Goal: Information Seeking & Learning: Check status

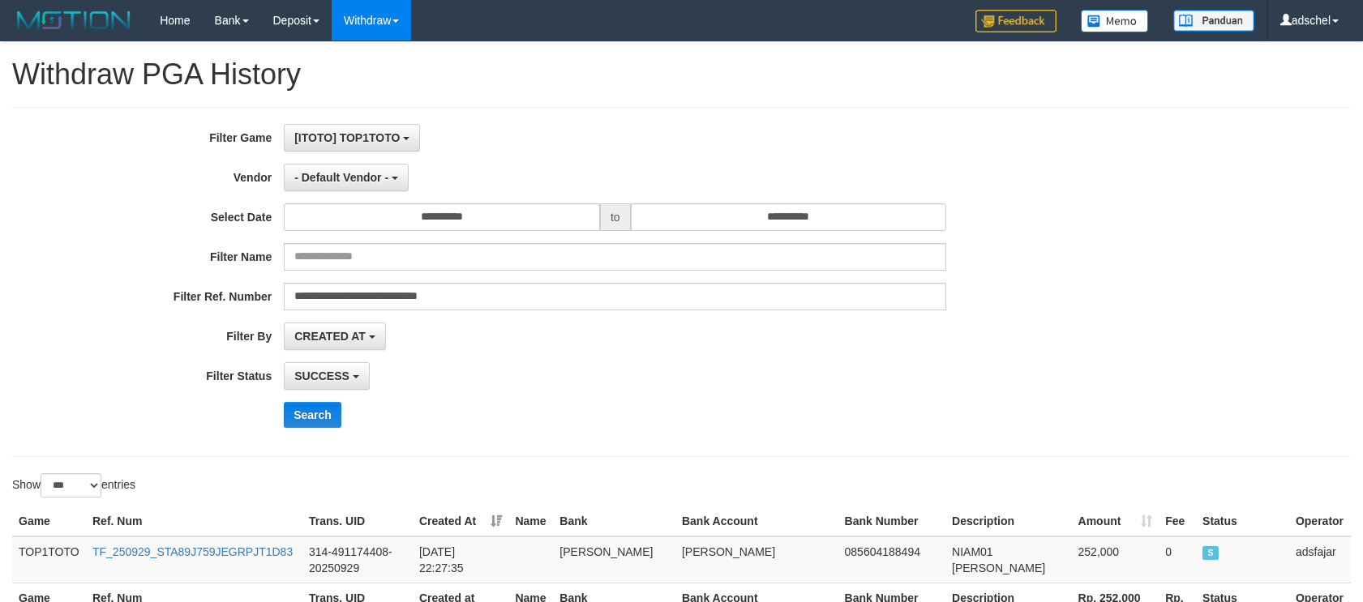
select select "*"
select select "***"
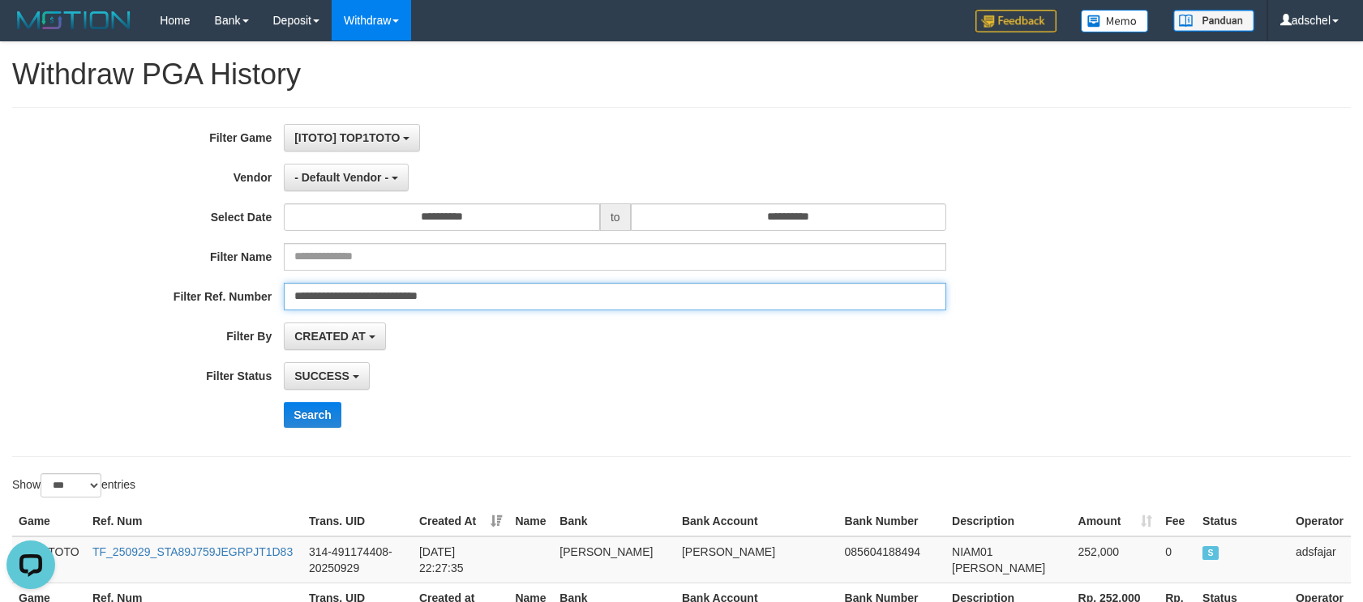
drag, startPoint x: 540, startPoint y: 295, endPoint x: 154, endPoint y: 310, distance: 386.3
click at [154, 309] on div "**********" at bounding box center [568, 297] width 1136 height 28
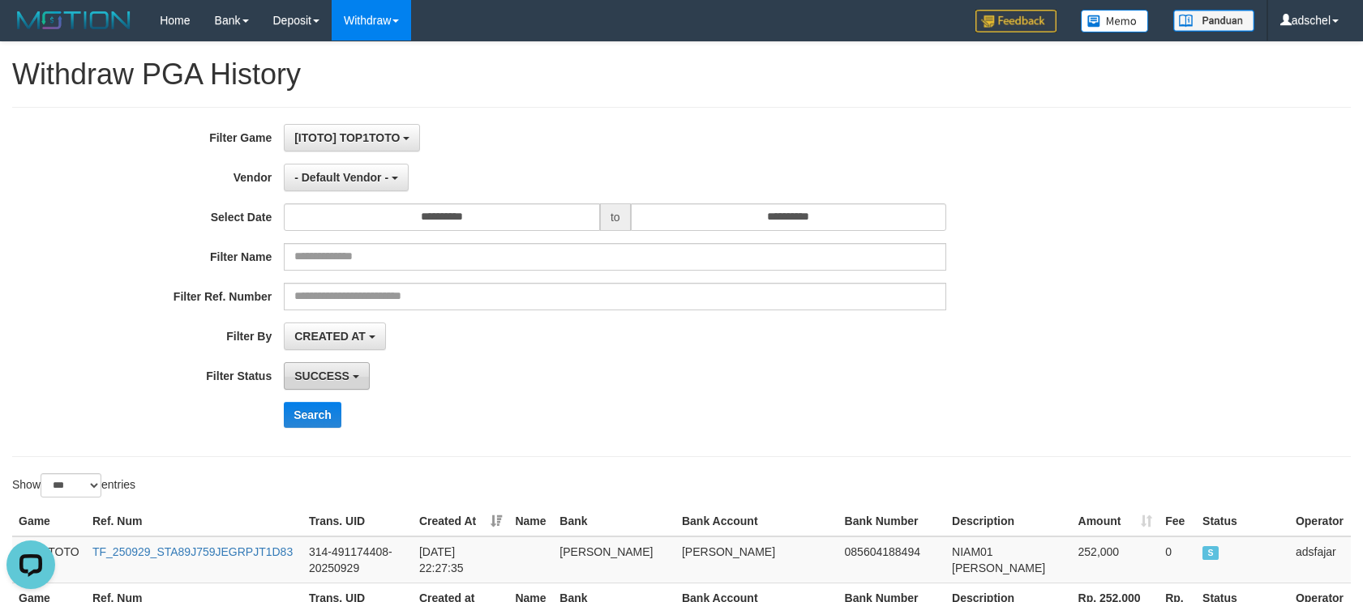
click at [341, 381] on span "SUCCESS" at bounding box center [321, 376] width 55 height 13
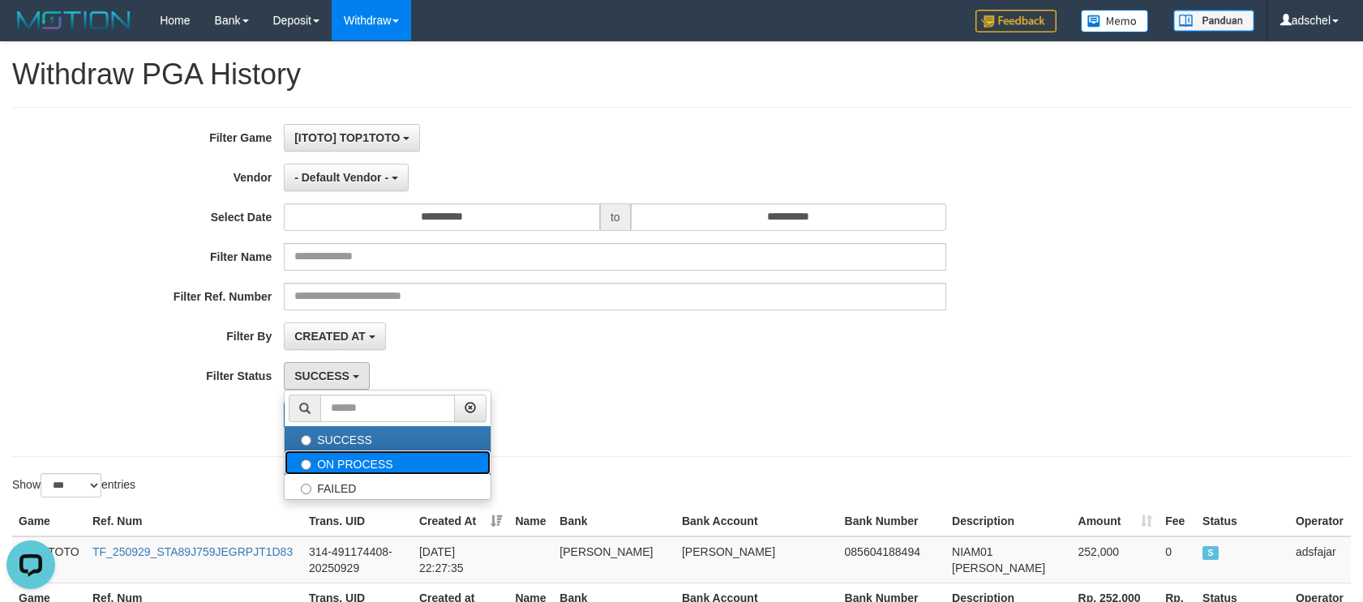
click at [361, 457] on label "ON PROCESS" at bounding box center [388, 463] width 206 height 24
select select "*"
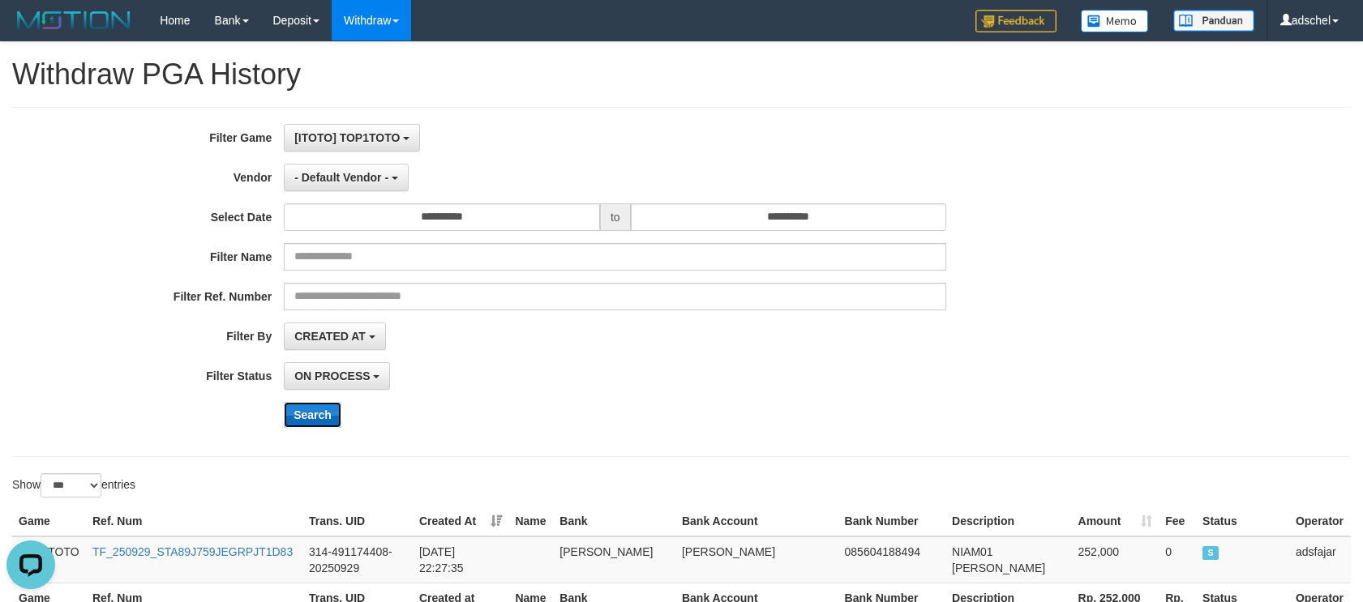
click at [328, 420] on button "Search" at bounding box center [313, 415] width 58 height 26
click at [843, 381] on div "ON PROCESS SUCCESS ON PROCESS FAILED" at bounding box center [615, 376] width 662 height 28
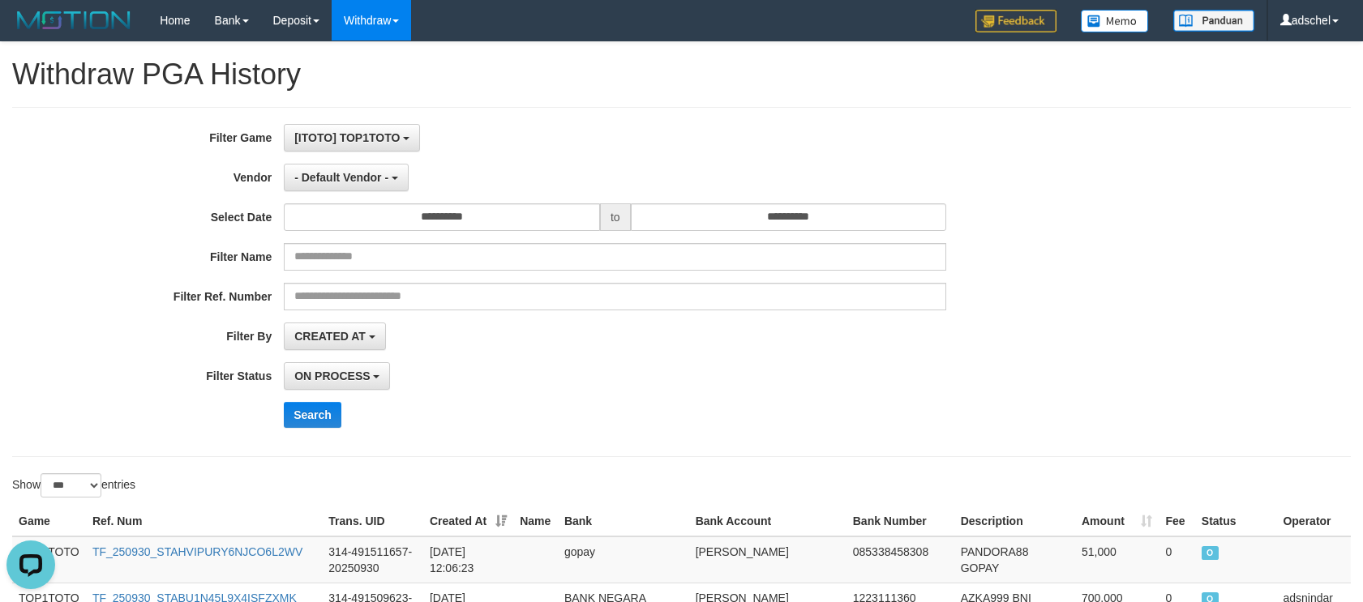
scroll to position [1730, 0]
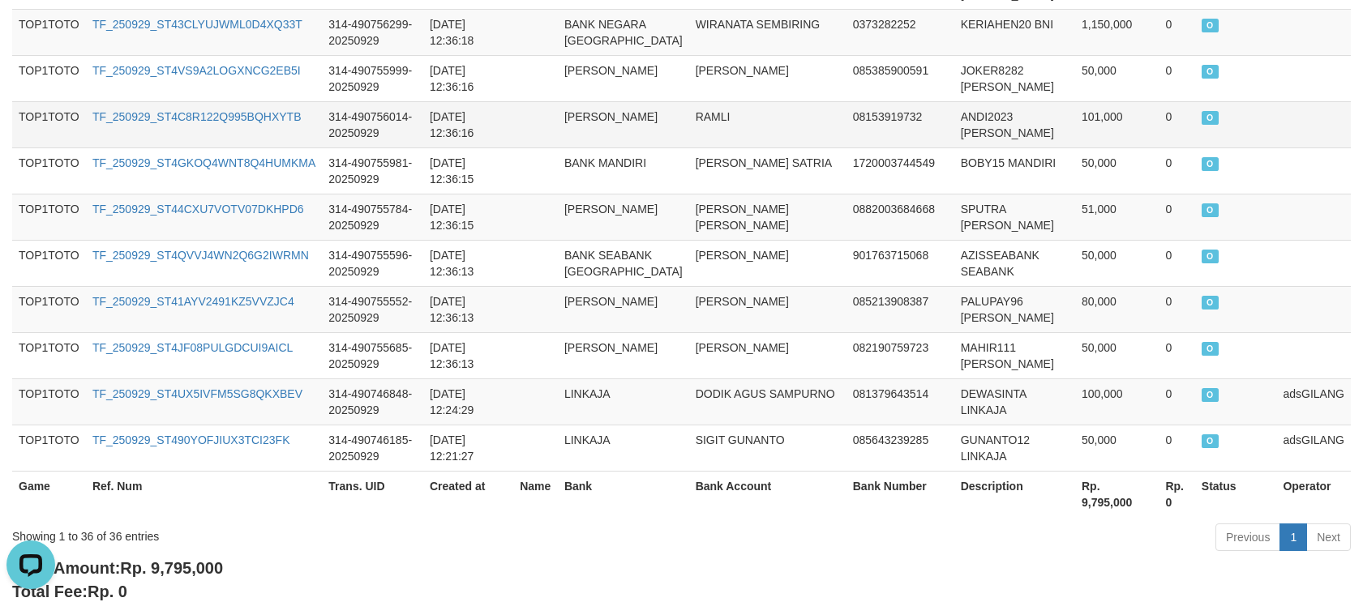
click at [799, 135] on td "RAMLI" at bounding box center [767, 124] width 157 height 46
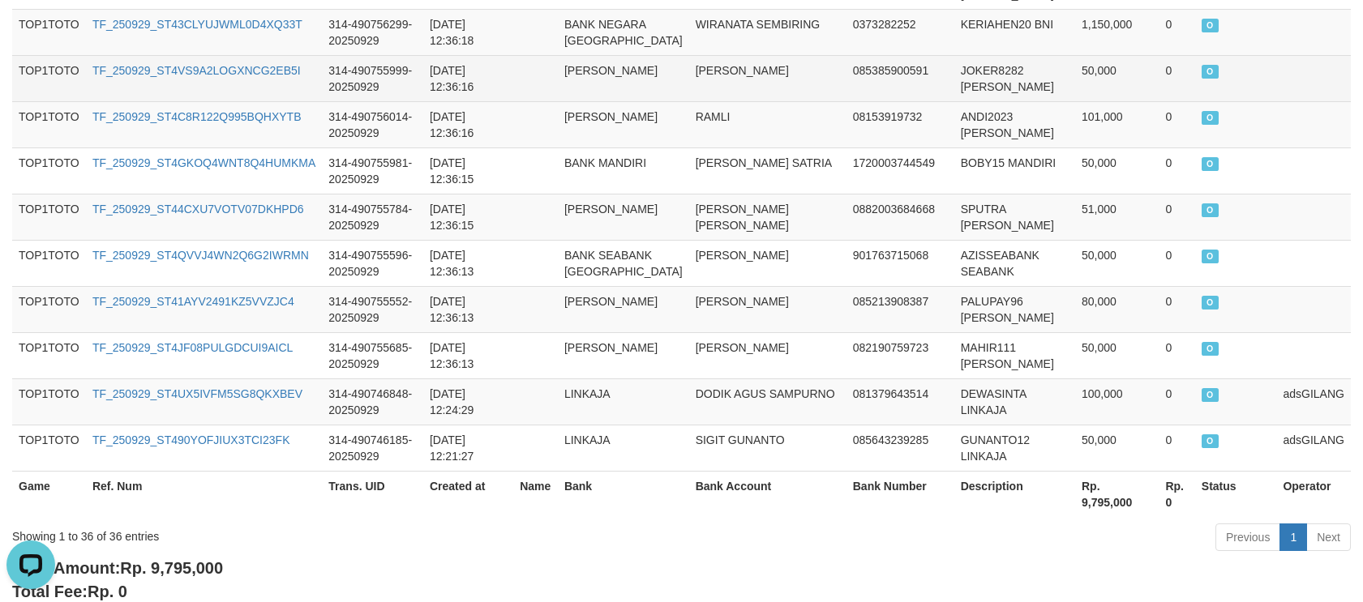
click at [1250, 84] on td "O" at bounding box center [1236, 78] width 82 height 46
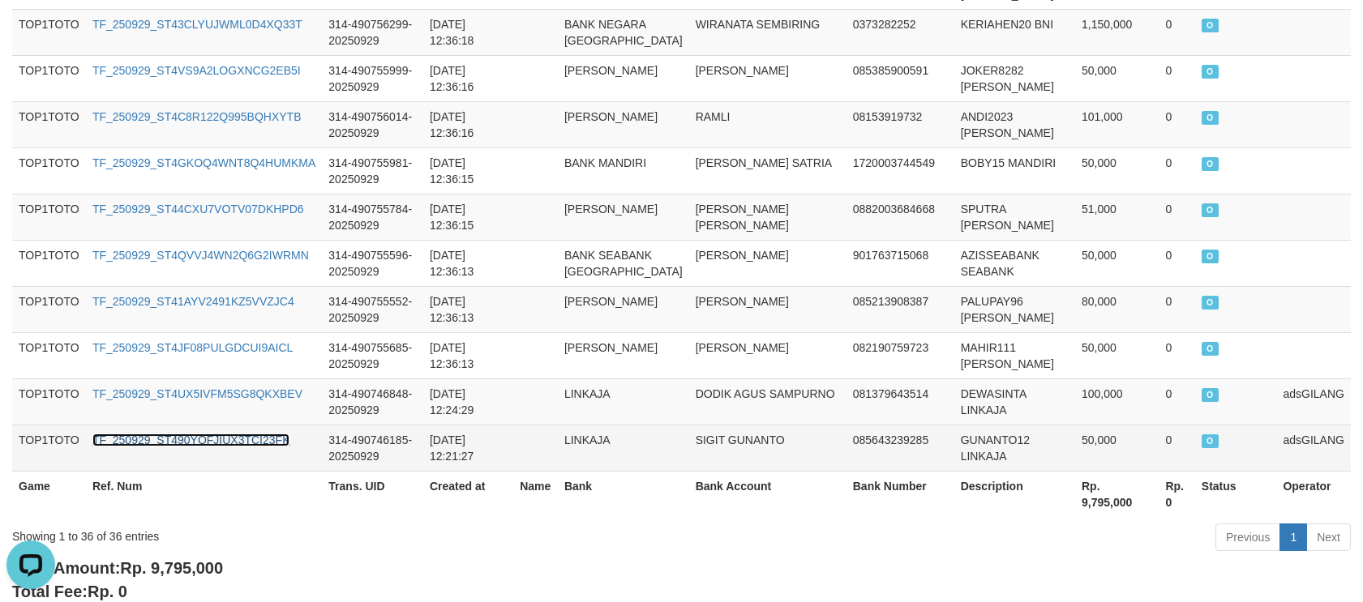
click at [272, 441] on link "TF_250929_ST490YOFJIUX3TCI23FK" at bounding box center [191, 440] width 198 height 13
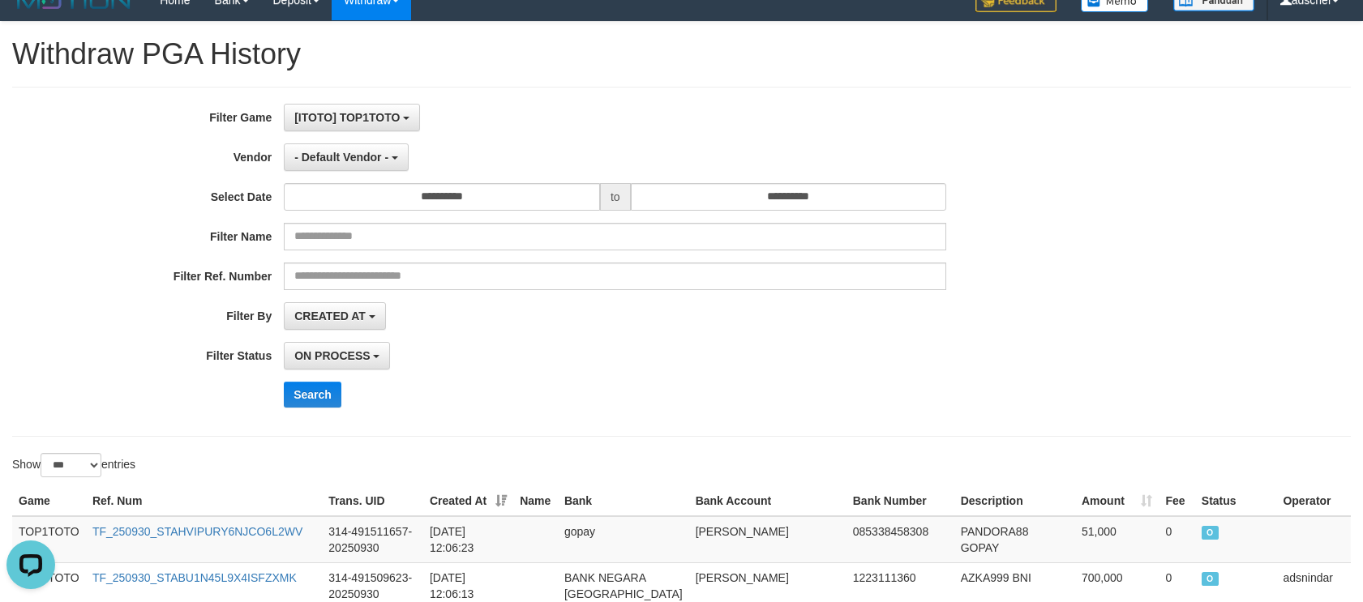
scroll to position [0, 0]
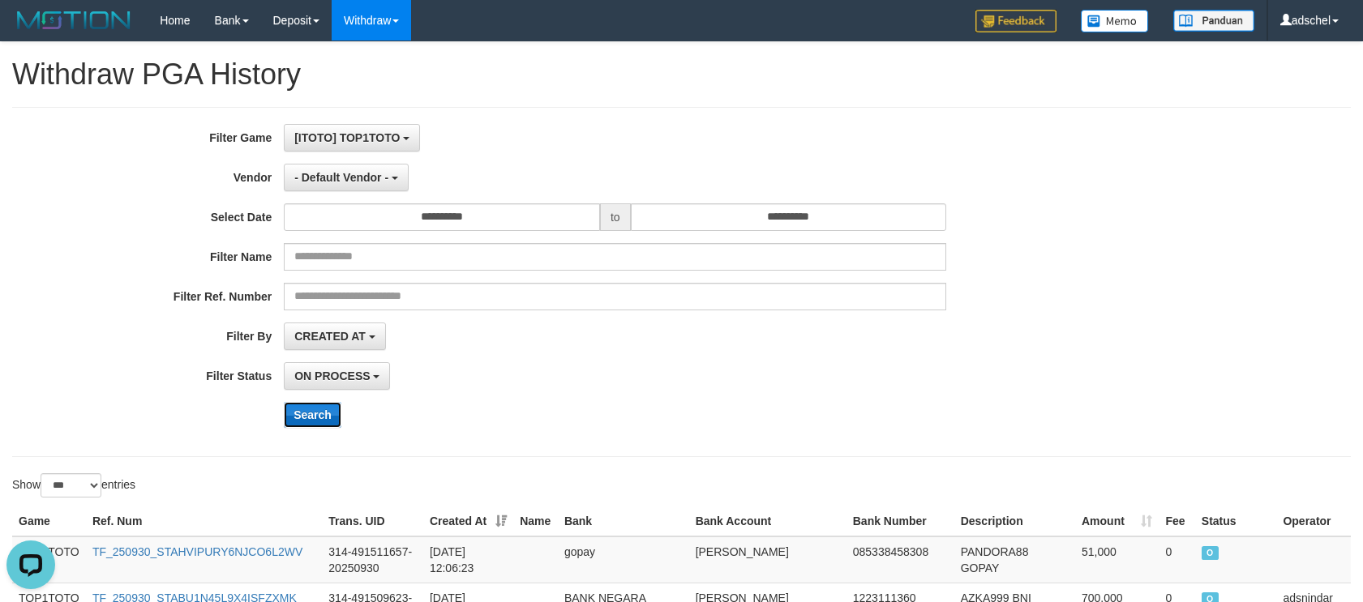
click at [319, 408] on button "Search" at bounding box center [313, 415] width 58 height 26
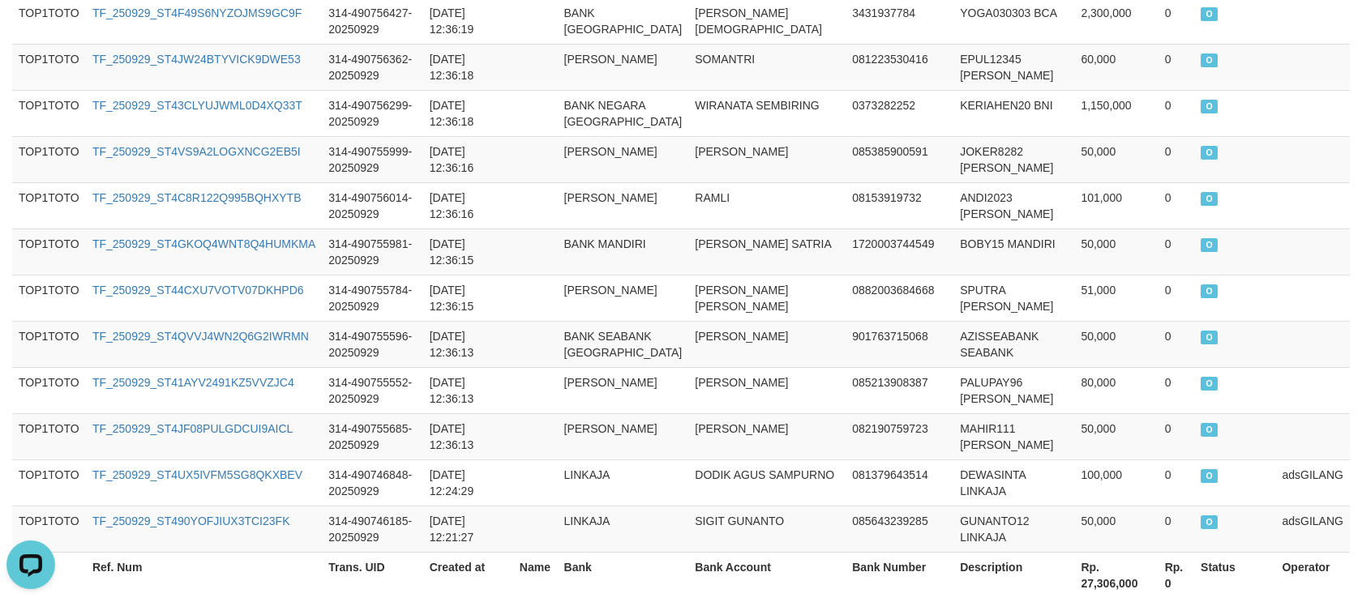
scroll to position [1959, 0]
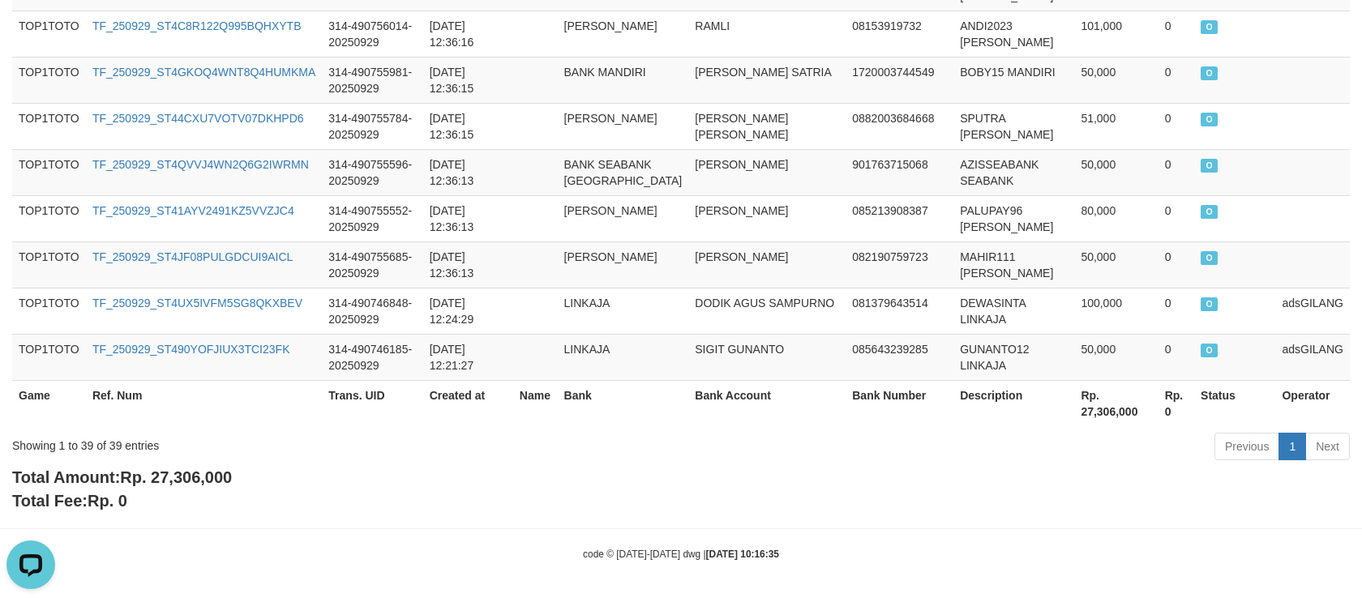
click at [1282, 67] on td at bounding box center [1313, 80] width 75 height 46
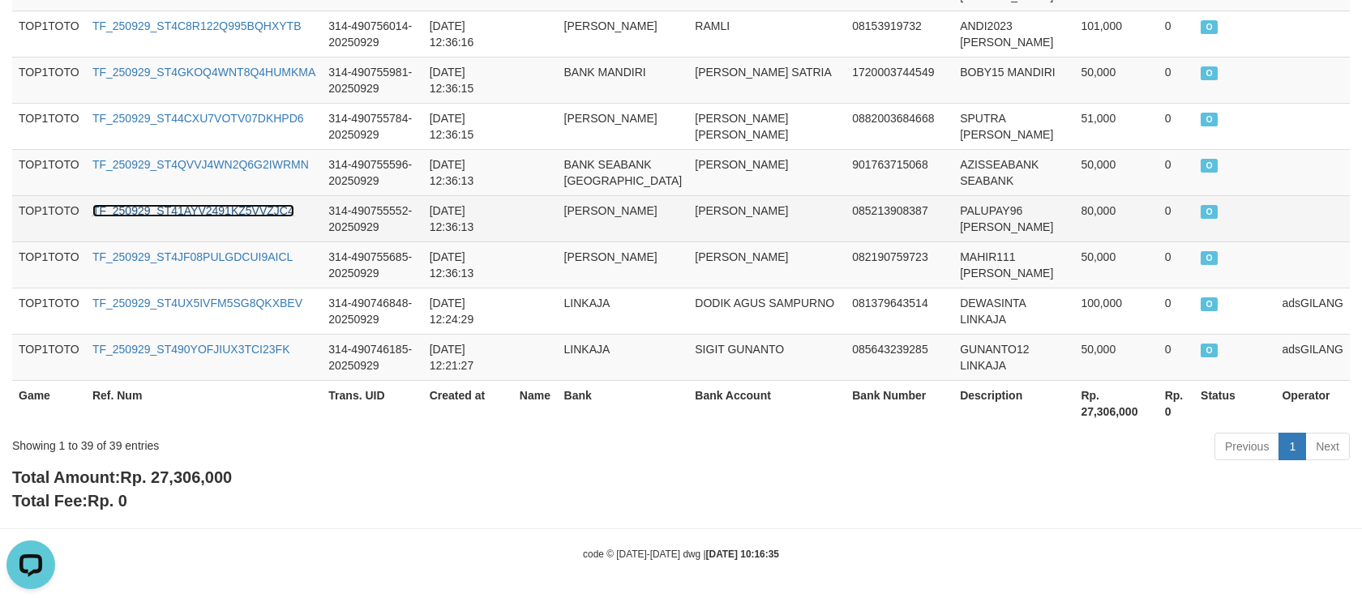
click at [266, 209] on link "TF_250929_ST41AYV2491KZ5VVZJC4" at bounding box center [193, 210] width 202 height 13
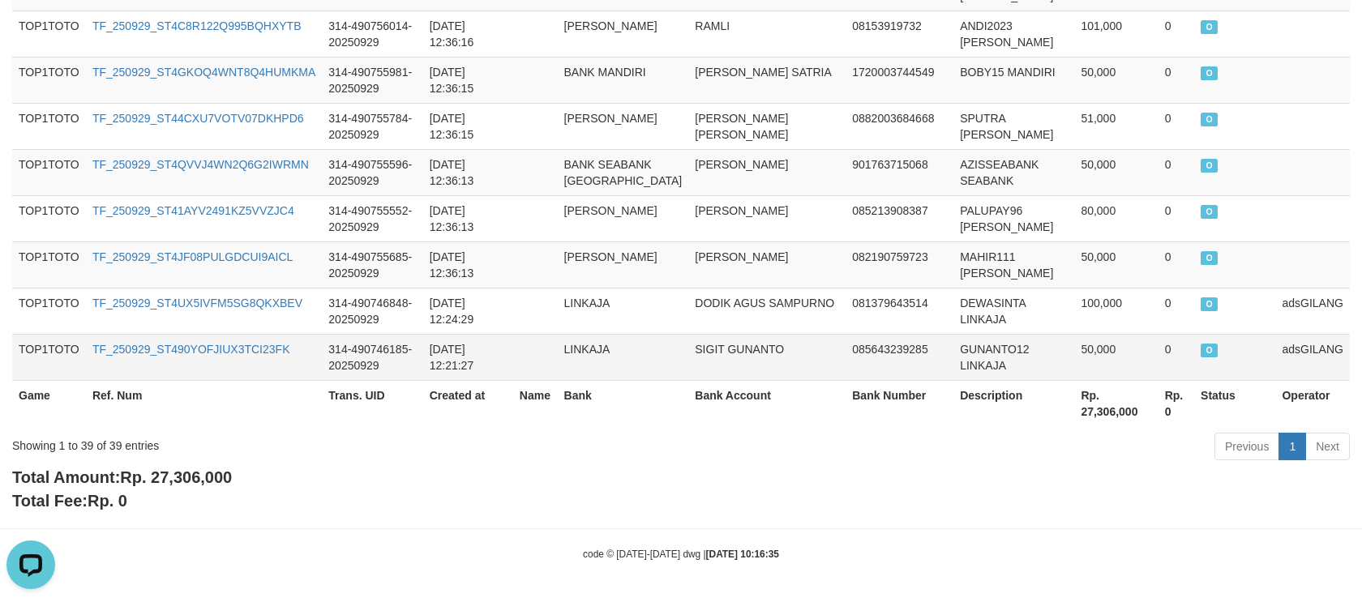
click at [993, 345] on td "GUNANTO12 LINKAJA" at bounding box center [1014, 357] width 121 height 46
copy td "GUNANTO12"
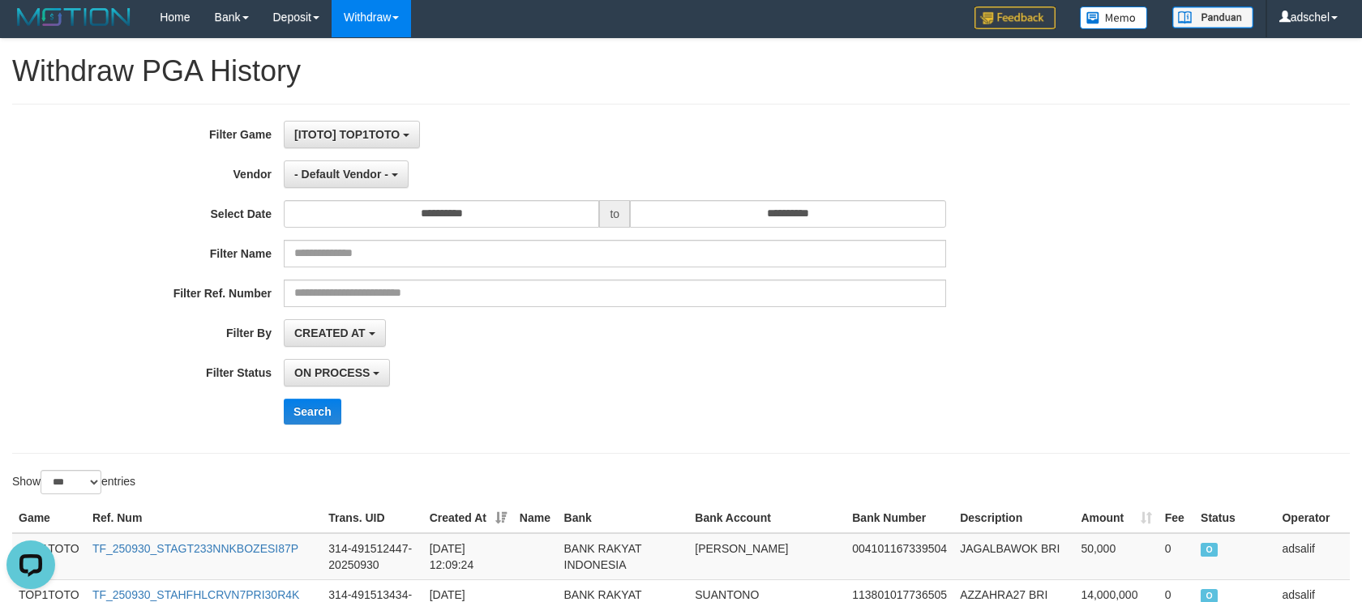
scroll to position [0, 0]
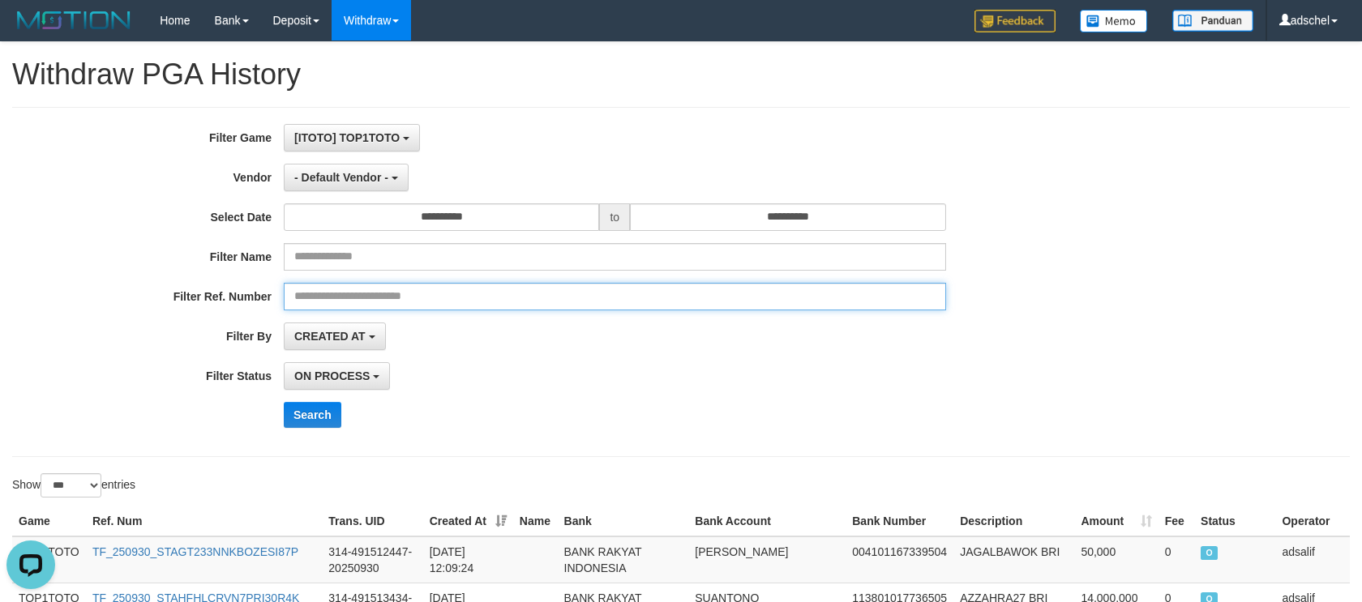
drag, startPoint x: 375, startPoint y: 292, endPoint x: 381, endPoint y: 298, distance: 8.6
click at [375, 292] on input "text" at bounding box center [615, 297] width 662 height 28
paste input "**********"
type input "**********"
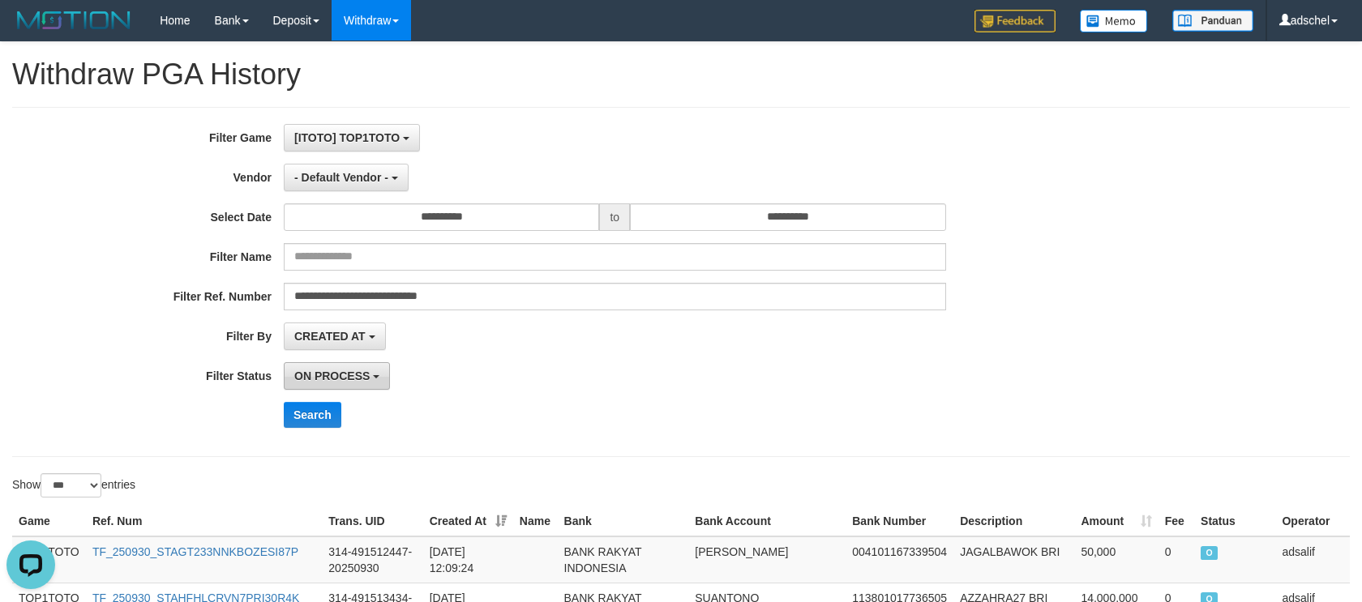
drag, startPoint x: 339, startPoint y: 374, endPoint x: 347, endPoint y: 399, distance: 26.4
click at [339, 375] on span "ON PROCESS" at bounding box center [331, 376] width 75 height 13
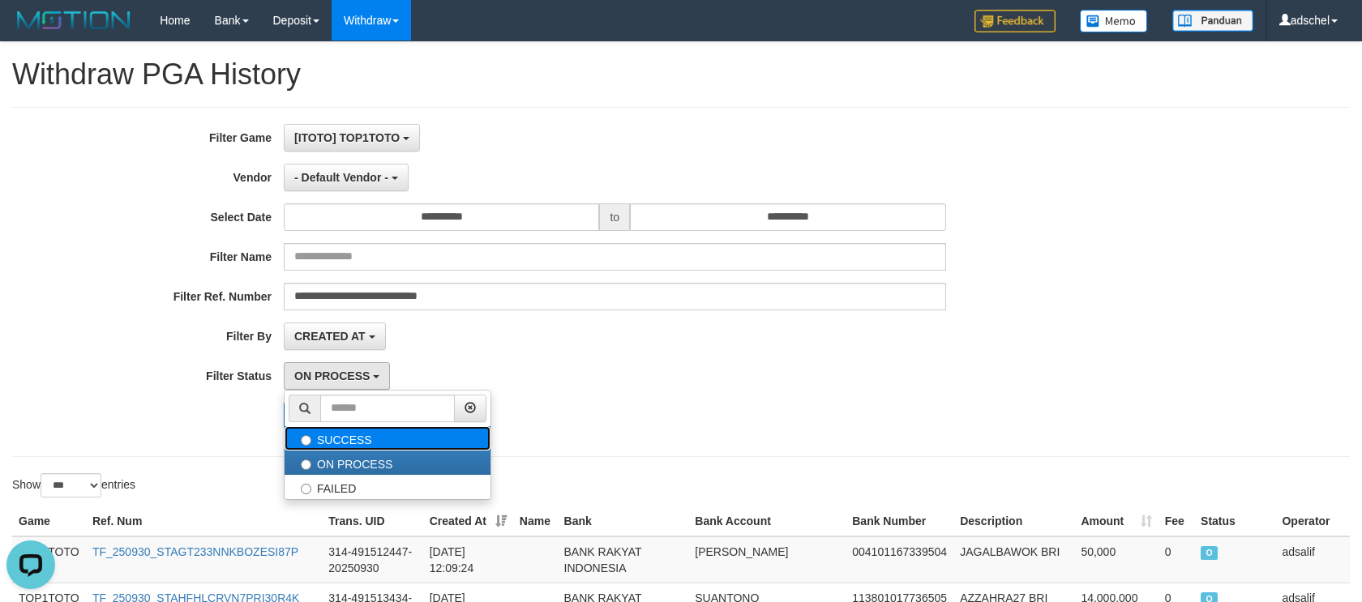
click at [348, 441] on label "SUCCESS" at bounding box center [388, 439] width 206 height 24
select select "*"
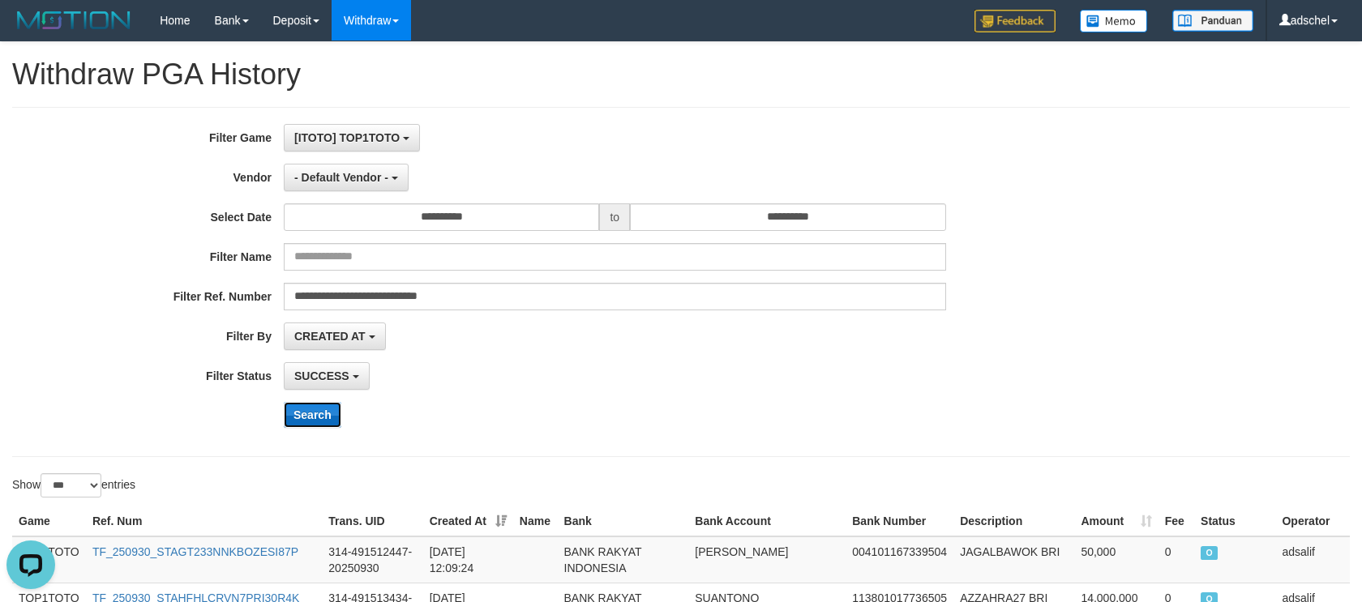
click at [335, 422] on button "Search" at bounding box center [313, 415] width 58 height 26
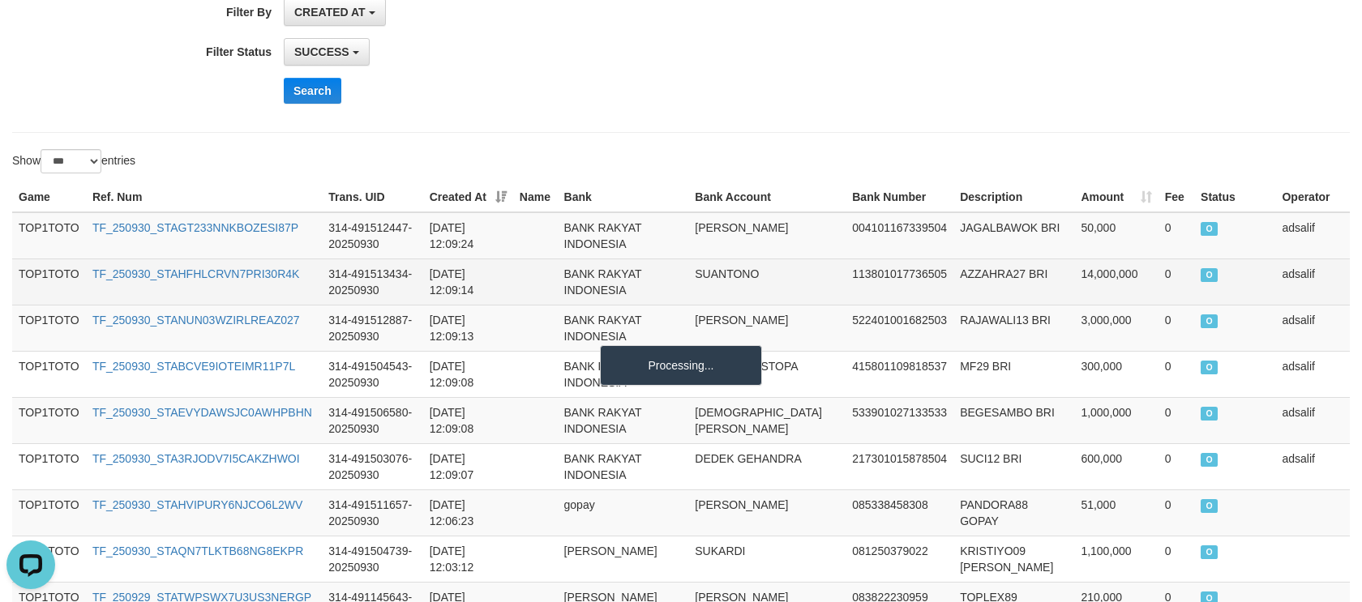
scroll to position [203, 0]
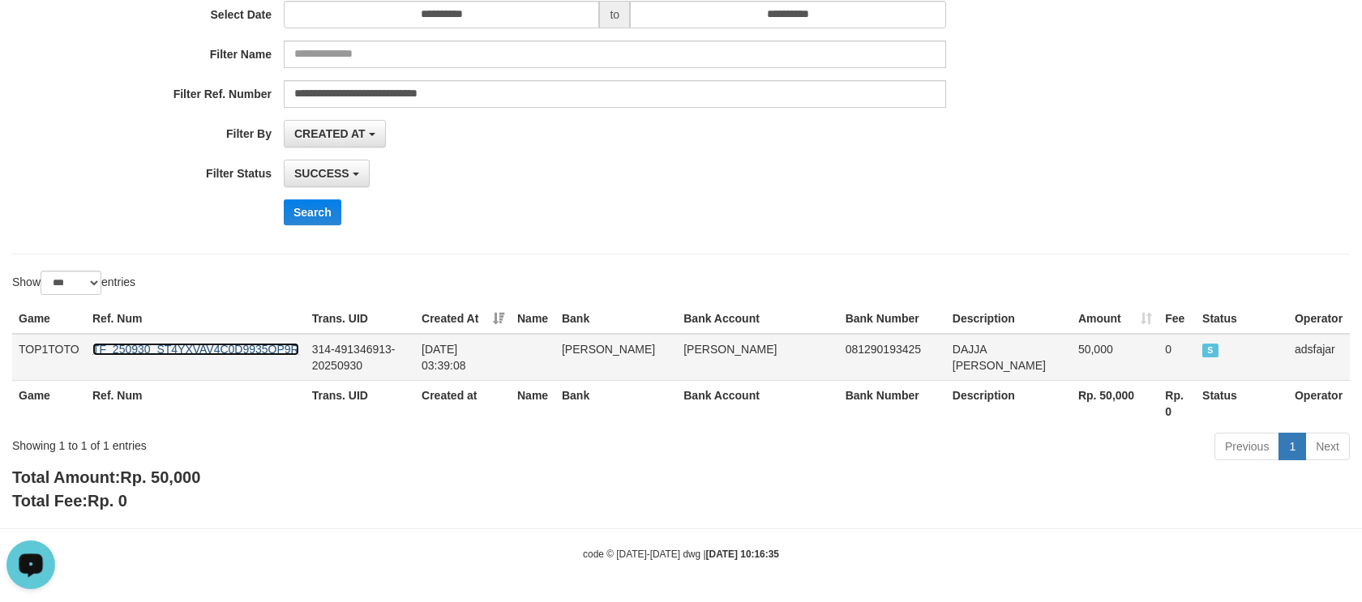
click at [225, 347] on link "TF_250930_ST4YXVAV4C0D9935OP9R" at bounding box center [195, 349] width 207 height 13
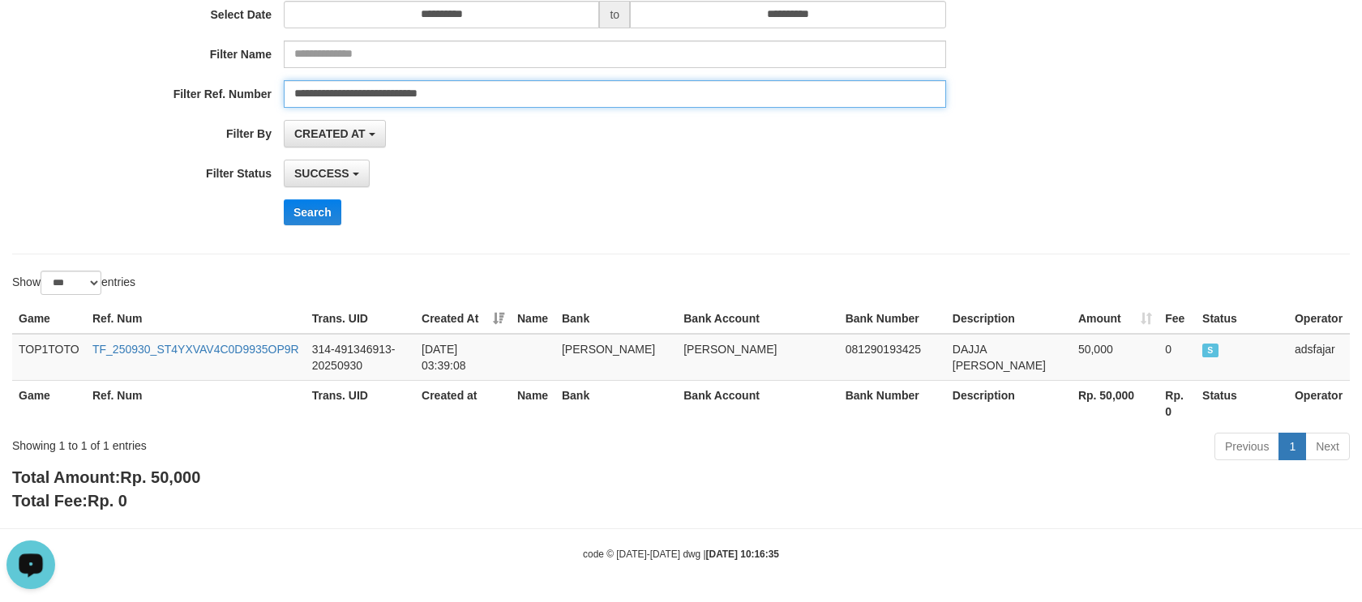
drag, startPoint x: 520, startPoint y: 86, endPoint x: -1, endPoint y: 86, distance: 520.6
click at [0, 86] on html "Toggle navigation Home Bank Account List Load By Website Group [ITOTO] TOP1TOTO…" at bounding box center [681, 199] width 1362 height 805
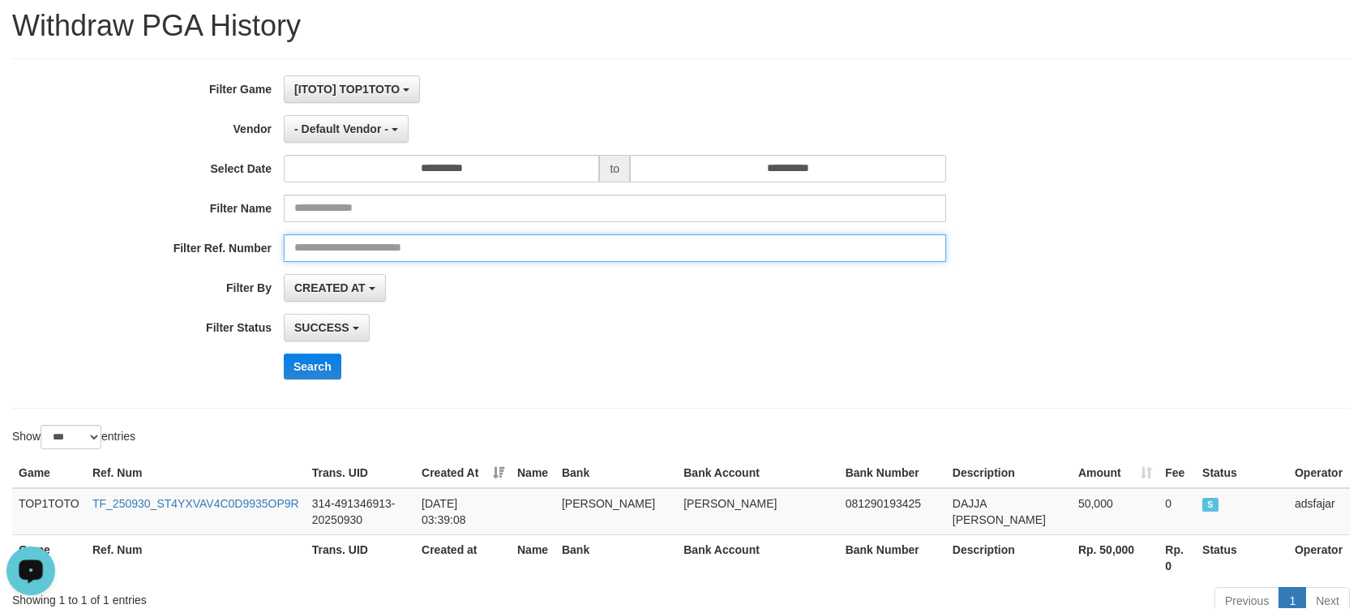
scroll to position [0, 0]
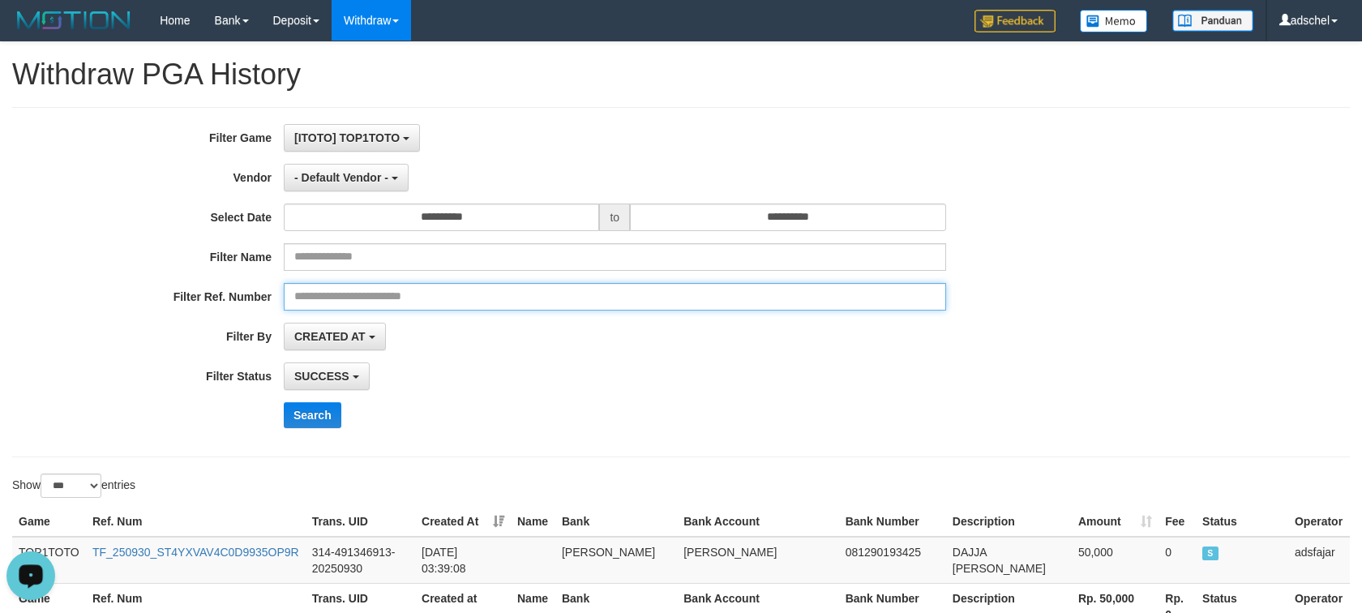
click at [454, 291] on input "text" at bounding box center [615, 297] width 662 height 28
paste input "**********"
type input "**********"
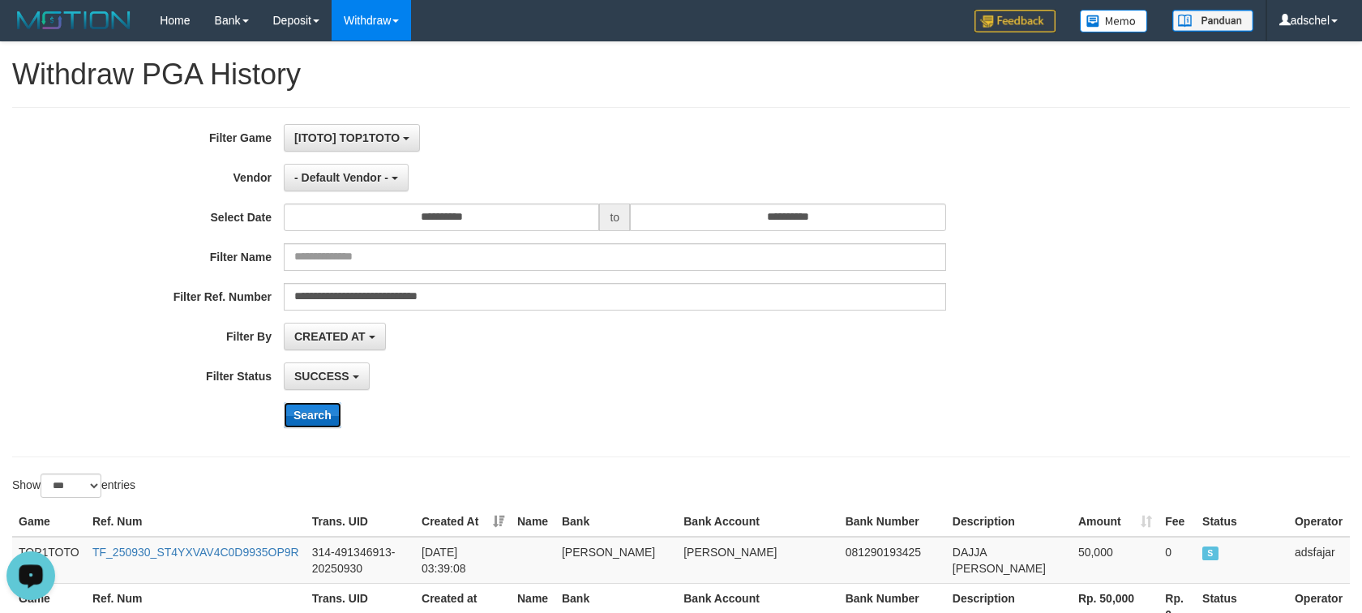
click at [311, 413] on button "Search" at bounding box center [313, 415] width 58 height 26
